Goal: Task Accomplishment & Management: Complete application form

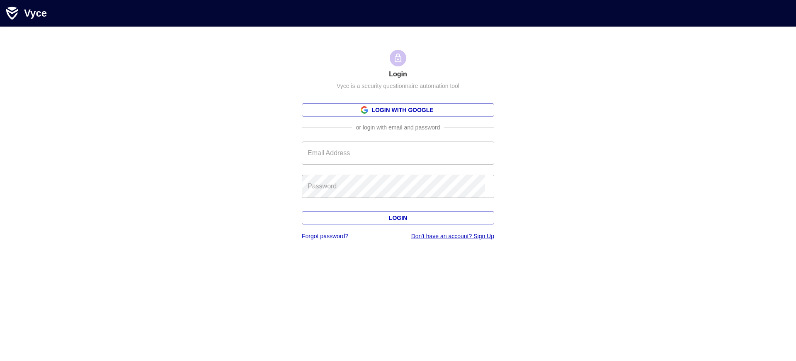
click at [450, 236] on link "Don't have an account? Sign Up" at bounding box center [452, 236] width 83 height 7
click at [395, 110] on link "Login with Google" at bounding box center [398, 109] width 192 height 13
click at [395, 74] on h1 "Login" at bounding box center [398, 74] width 18 height 9
click at [450, 236] on link "Don't have an account? Sign Up" at bounding box center [452, 236] width 83 height 7
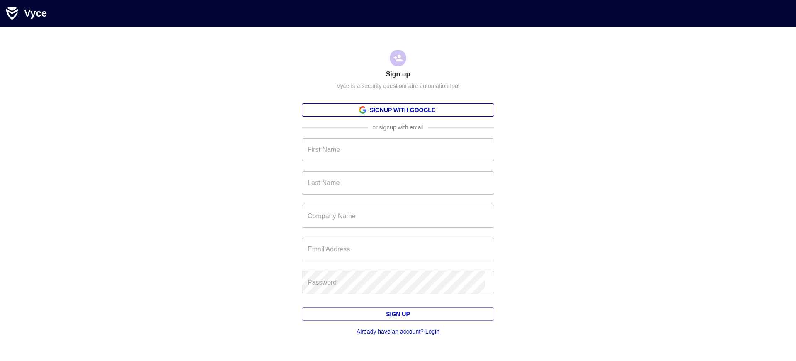
click at [395, 110] on link "Signup with Google" at bounding box center [398, 109] width 192 height 13
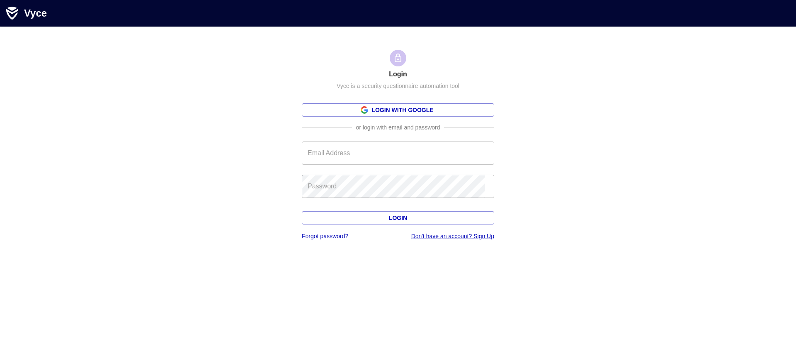
click at [450, 236] on link "Don't have an account? Sign Up" at bounding box center [452, 236] width 83 height 7
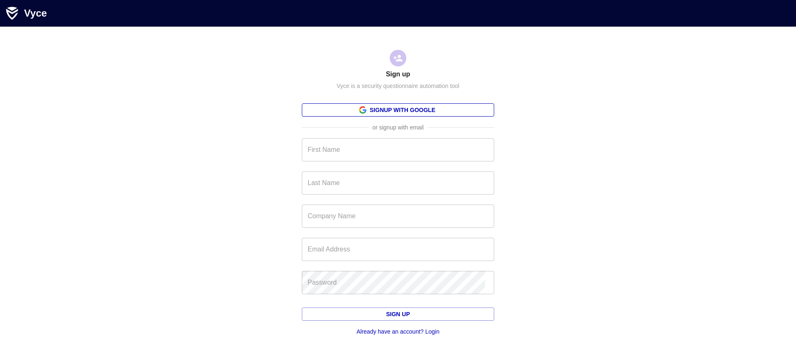
click at [395, 110] on link "Signup with Google" at bounding box center [398, 109] width 192 height 13
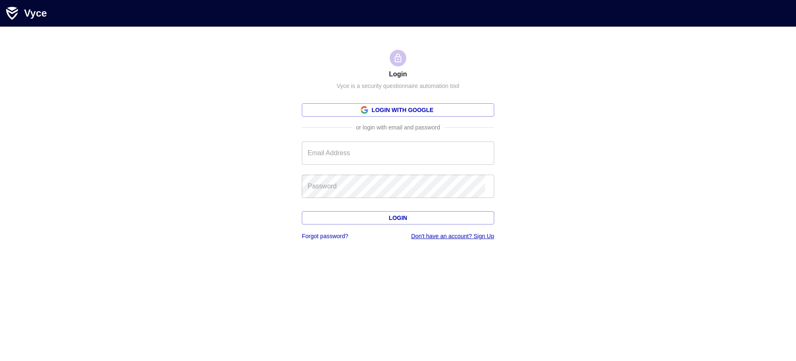
click at [450, 236] on link "Don't have an account? Sign Up" at bounding box center [452, 236] width 83 height 7
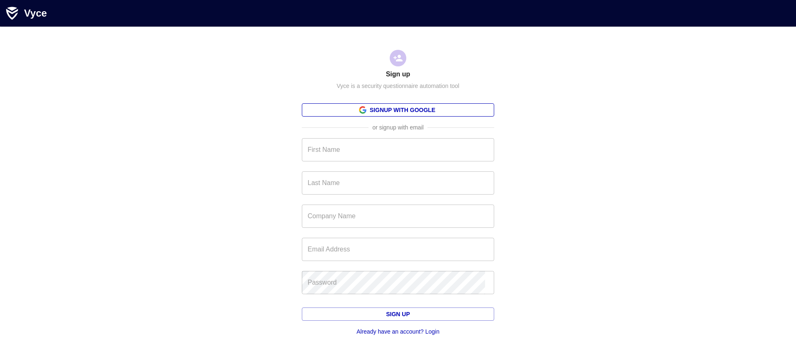
click at [395, 110] on link "Signup with Google" at bounding box center [398, 109] width 192 height 13
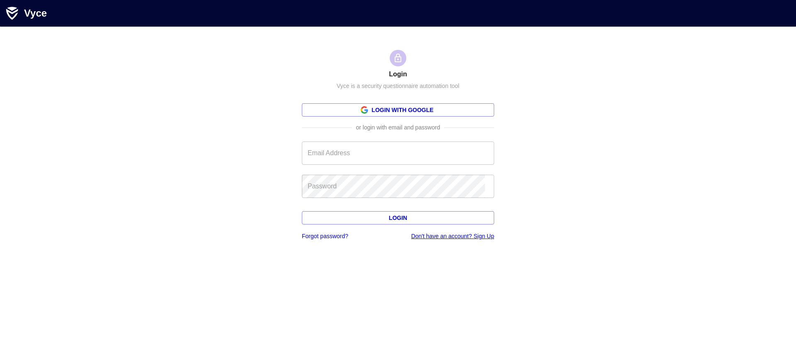
click at [450, 236] on link "Don't have an account? Sign Up" at bounding box center [452, 236] width 83 height 7
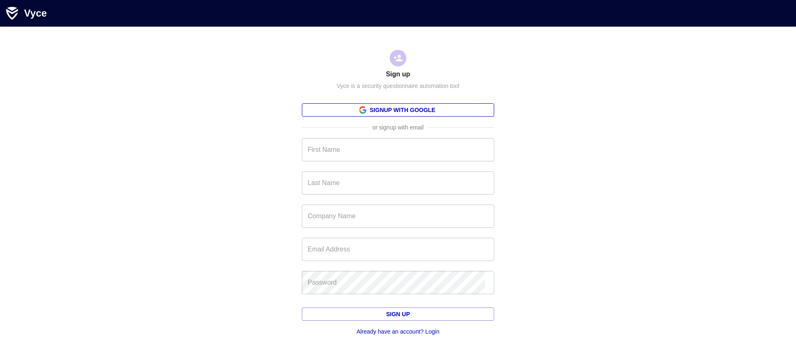
click at [395, 110] on link "Signup with Google" at bounding box center [398, 109] width 192 height 13
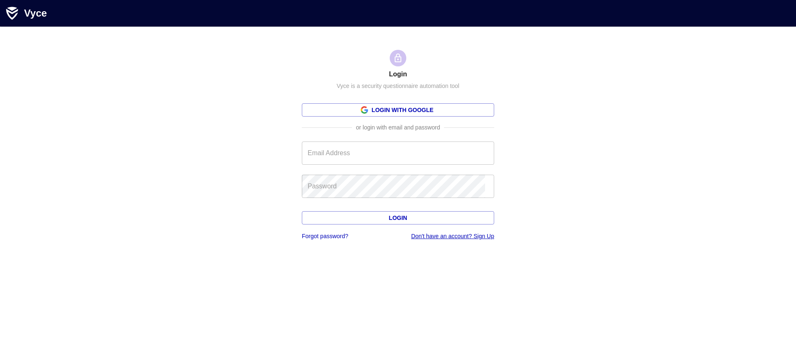
click at [450, 236] on link "Don't have an account? Sign Up" at bounding box center [452, 236] width 83 height 7
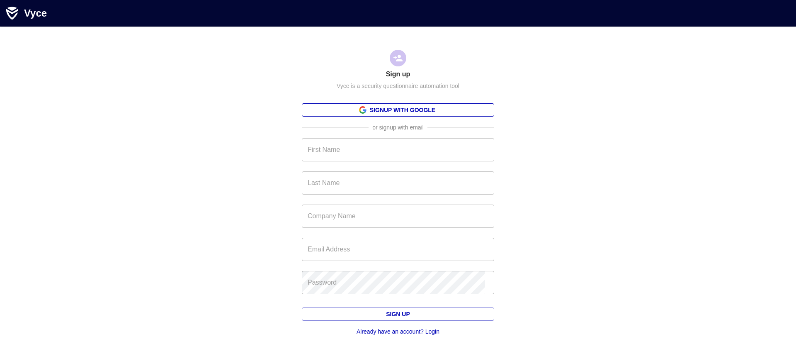
click at [395, 110] on link "Signup with Google" at bounding box center [398, 109] width 192 height 13
